Goal: Information Seeking & Learning: Learn about a topic

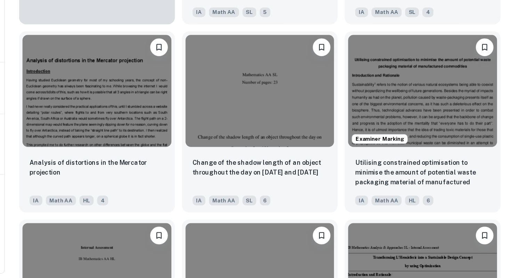
scroll to position [605, 0]
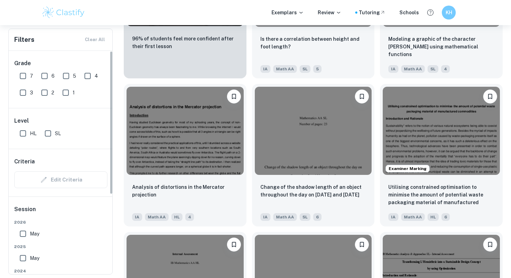
click at [44, 137] on input "SL" at bounding box center [48, 133] width 14 height 14
checkbox input "true"
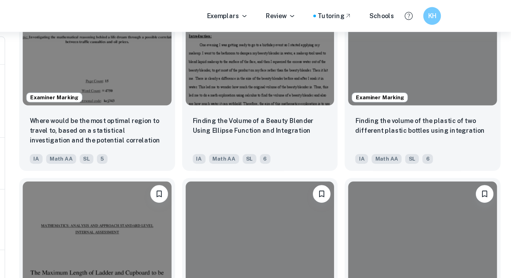
scroll to position [3900, 0]
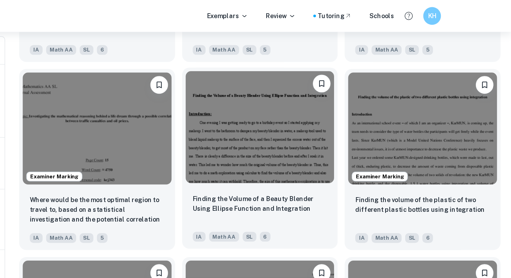
click at [328, 120] on img at bounding box center [313, 100] width 117 height 88
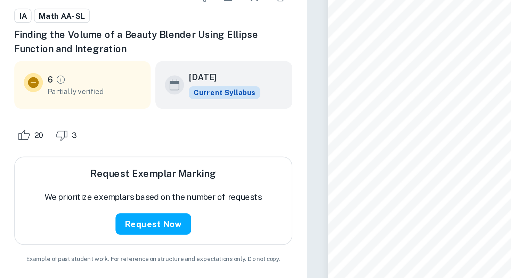
click at [40, 140] on span "Partially verified" at bounding box center [55, 138] width 55 height 6
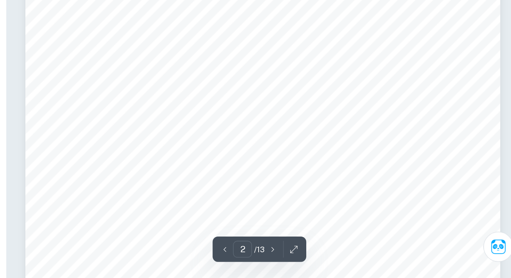
scroll to position [599, 0]
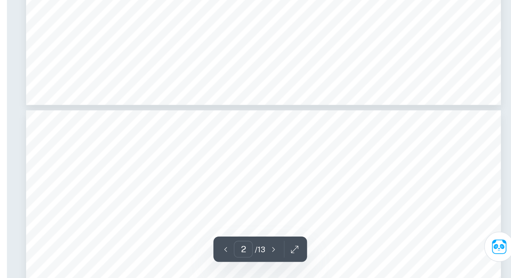
type input "3"
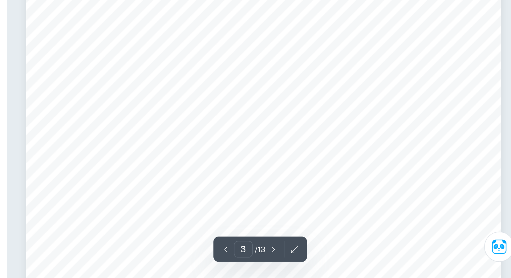
scroll to position [867, 0]
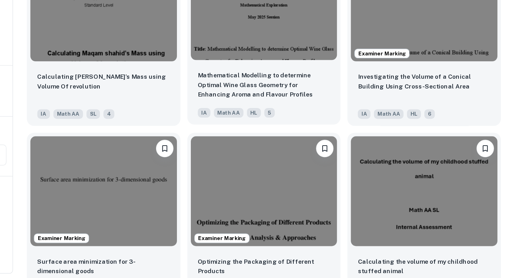
scroll to position [385, 0]
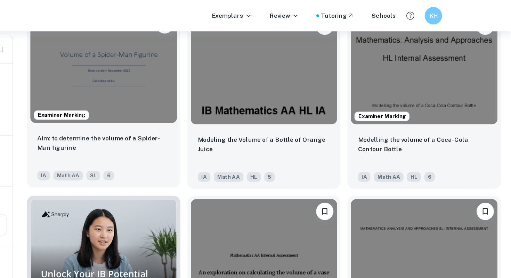
click at [164, 102] on div "Aim: to determine the volume of a Spider-Man figurine IA Math AA SL 6" at bounding box center [185, 125] width 123 height 49
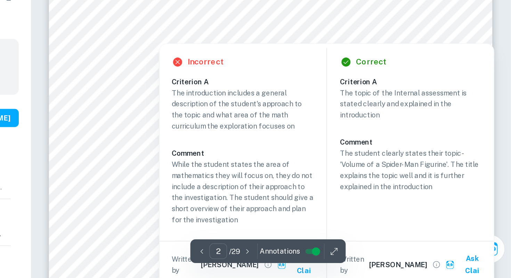
scroll to position [585, 0]
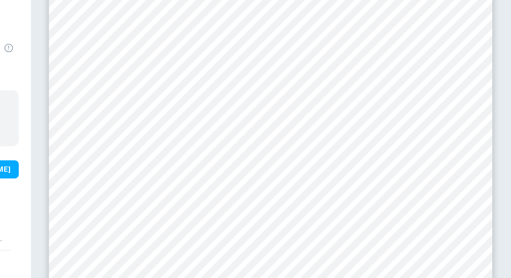
click at [488, 106] on div "1 I NTRODUCTION : Spider-Man is the name of a fictional comic book character pu…" at bounding box center [345, 151] width 307 height 434
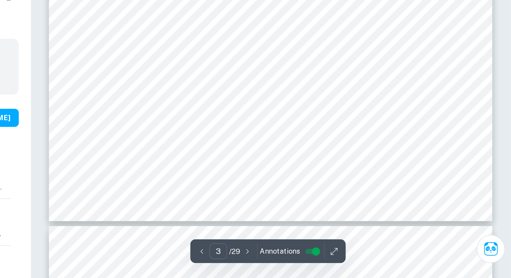
scroll to position [1152, 0]
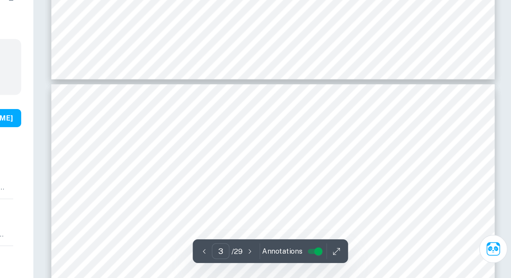
type input "4"
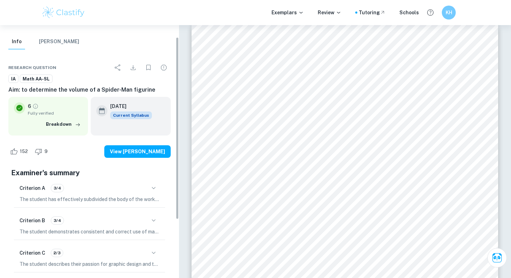
scroll to position [15, 0]
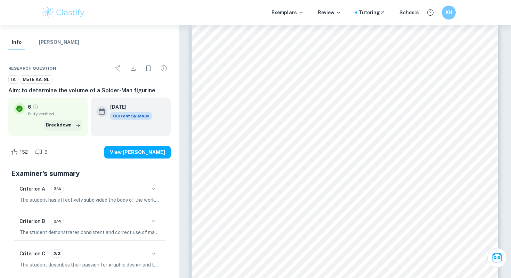
click at [70, 127] on button "Breakdown" at bounding box center [63, 125] width 38 height 10
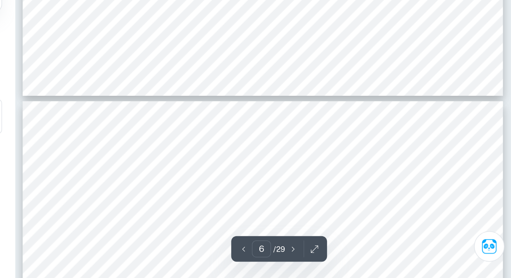
scroll to position [2495, 0]
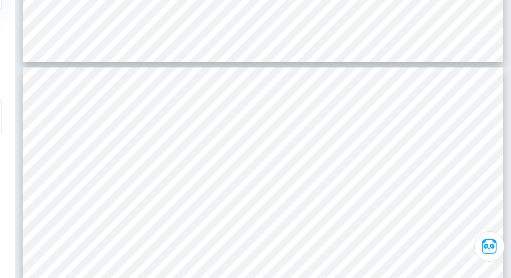
type input "7"
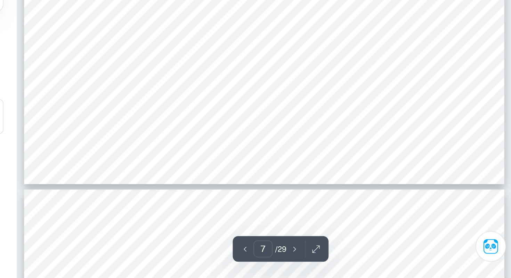
scroll to position [2871, 0]
